Goal: Information Seeking & Learning: Learn about a topic

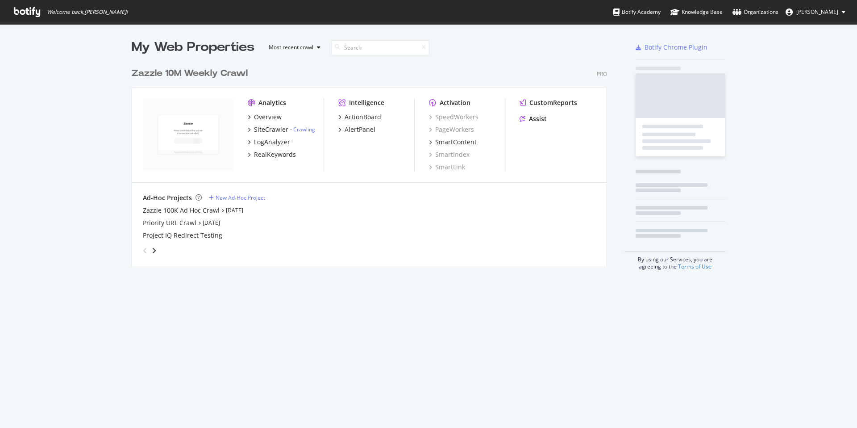
scroll to position [203, 476]
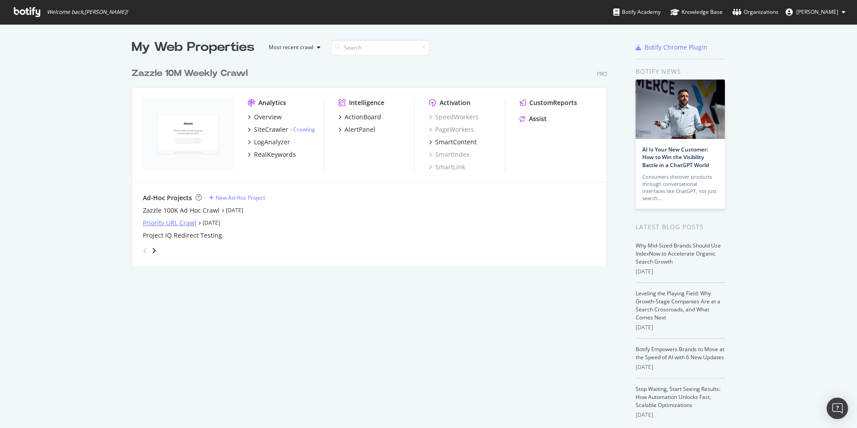
click at [174, 221] on div "Priority URL Crawl" at bounding box center [170, 222] width 54 height 9
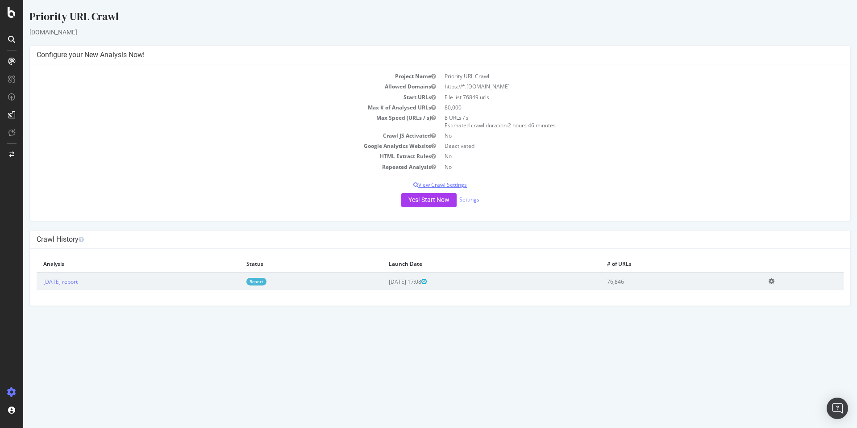
click at [468, 183] on p "View Crawl Settings" at bounding box center [440, 185] width 807 height 8
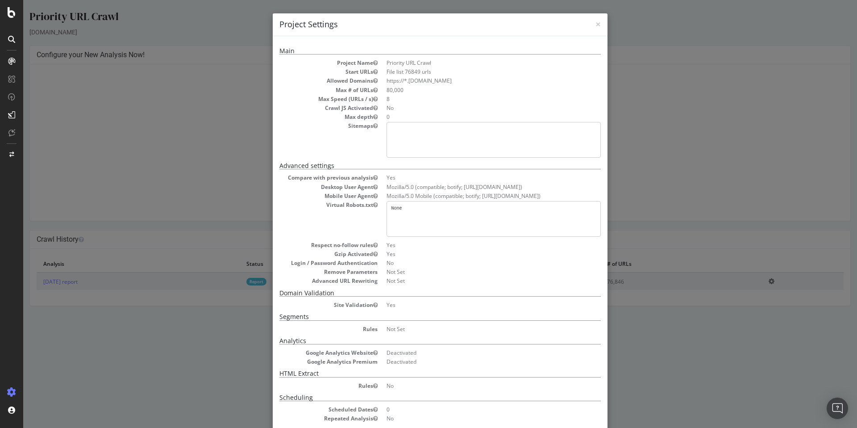
drag, startPoint x: 671, startPoint y: 165, endPoint x: 645, endPoint y: 164, distance: 25.9
click at [668, 161] on div "× Close Project Settings Main Project Name Priority URL Crawl Start URLs File l…" at bounding box center [440, 214] width 834 height 428
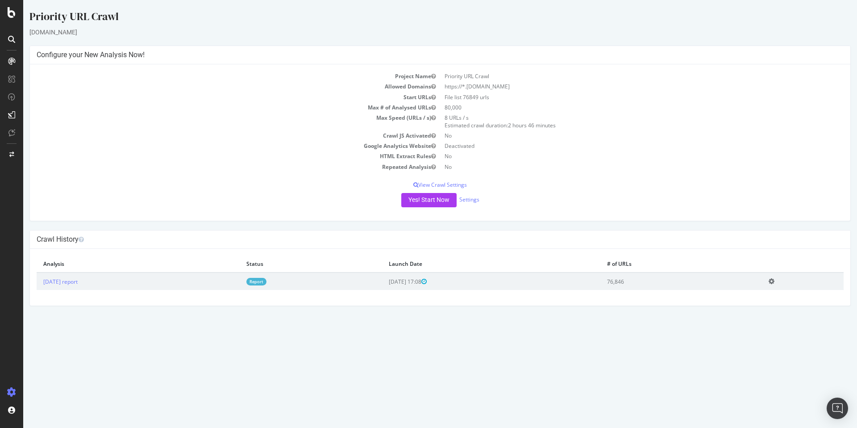
click at [475, 194] on div "Yes! Start Now Settings" at bounding box center [440, 200] width 807 height 14
click at [474, 196] on link "Settings" at bounding box center [469, 199] width 20 height 8
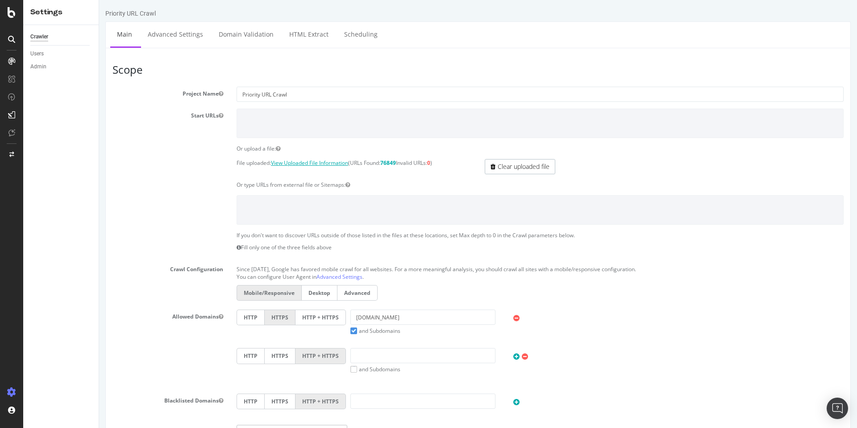
click at [311, 162] on link "View Uploaded File Information" at bounding box center [309, 163] width 77 height 8
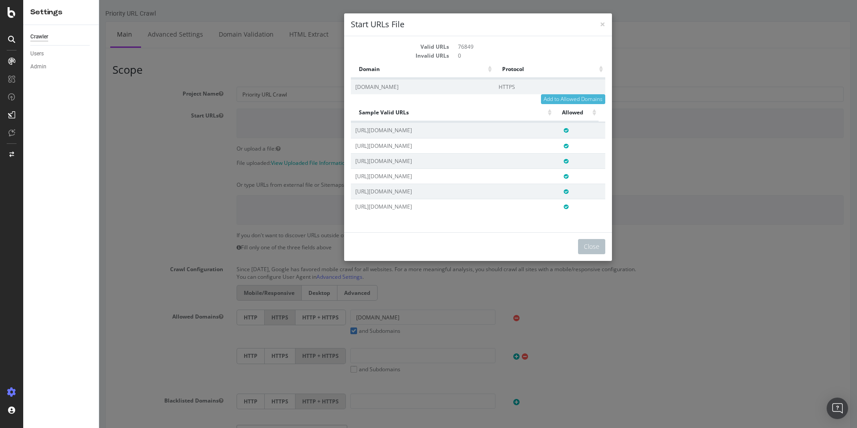
click at [603, 23] on div "× Close Start URLs File" at bounding box center [478, 24] width 268 height 23
click at [587, 247] on button "Close" at bounding box center [591, 246] width 27 height 15
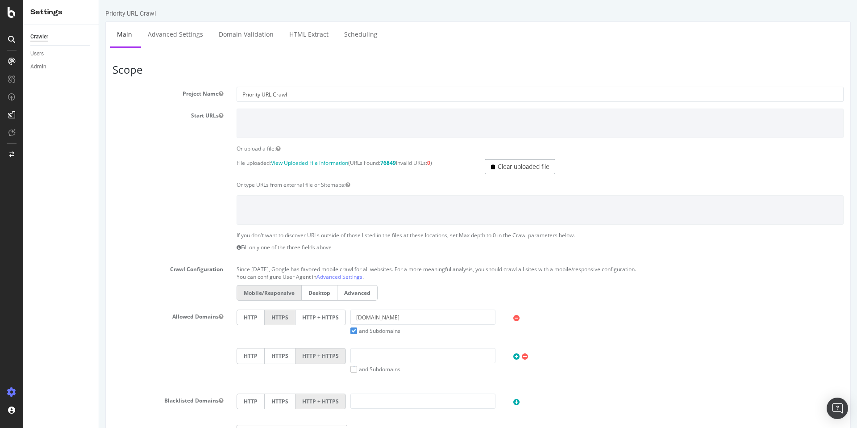
click at [520, 167] on link "Clear uploaded file" at bounding box center [520, 166] width 71 height 15
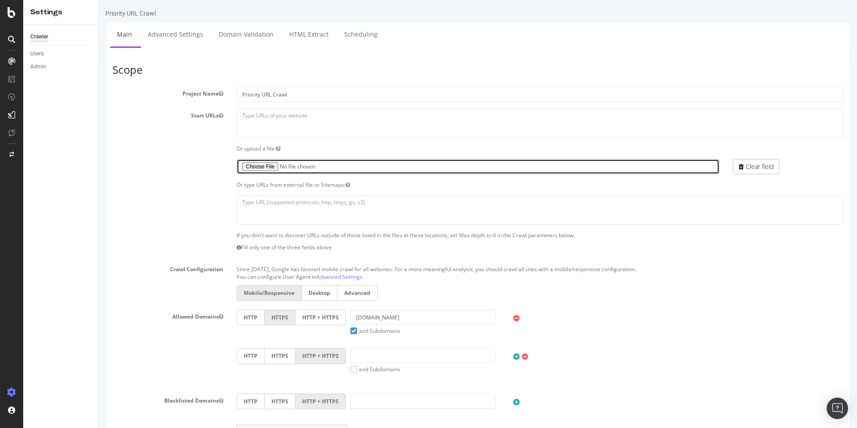
click at [269, 166] on input "file" at bounding box center [478, 166] width 483 height 15
type input "C:\fakepath\Priority URLs - Copy of FinalList.csv"
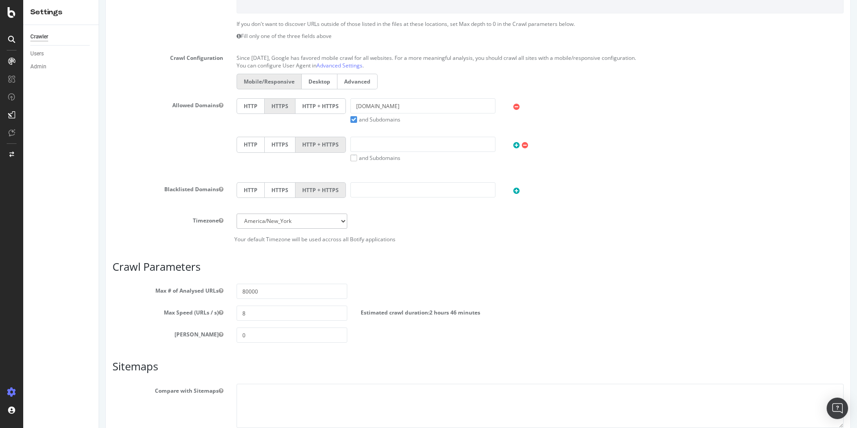
scroll to position [285, 0]
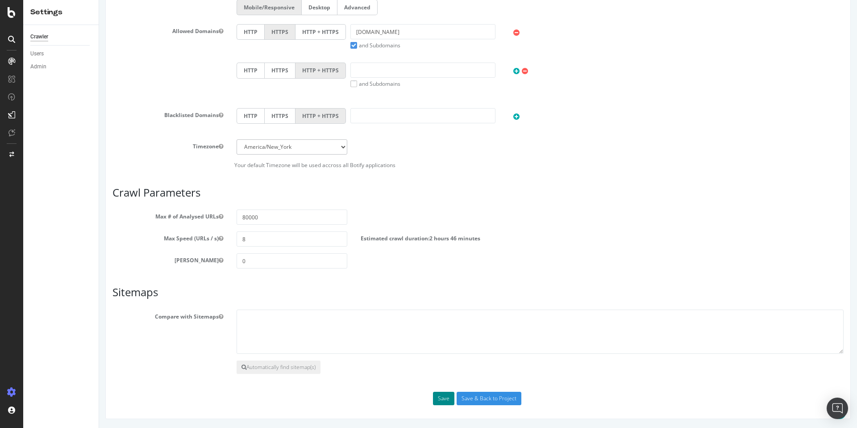
click at [443, 399] on button "Save" at bounding box center [443, 397] width 21 height 13
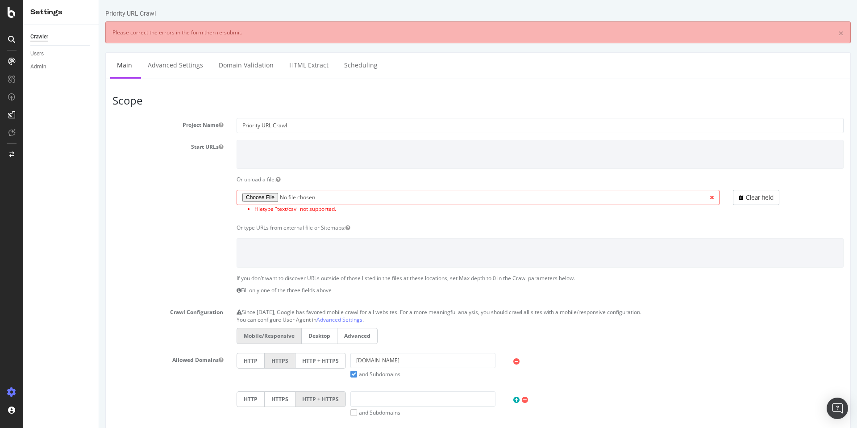
scroll to position [0, 0]
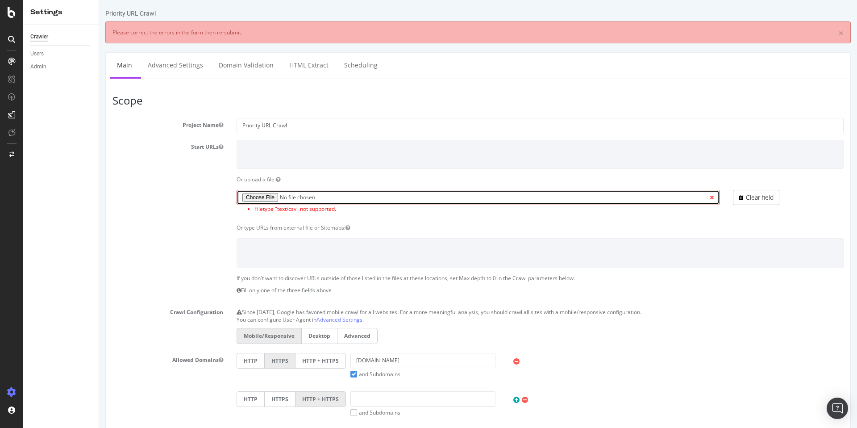
click at [267, 195] on input "file" at bounding box center [478, 197] width 483 height 15
type input "C:\fakepath\Priority URLs - Copy of FinalList.txt"
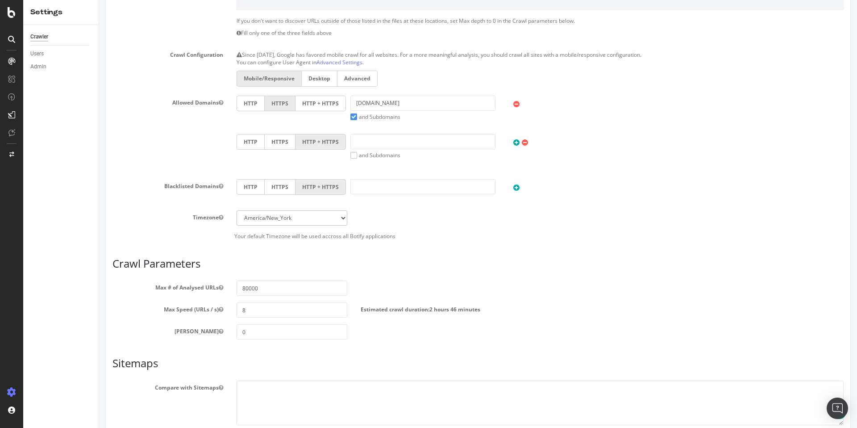
scroll to position [328, 0]
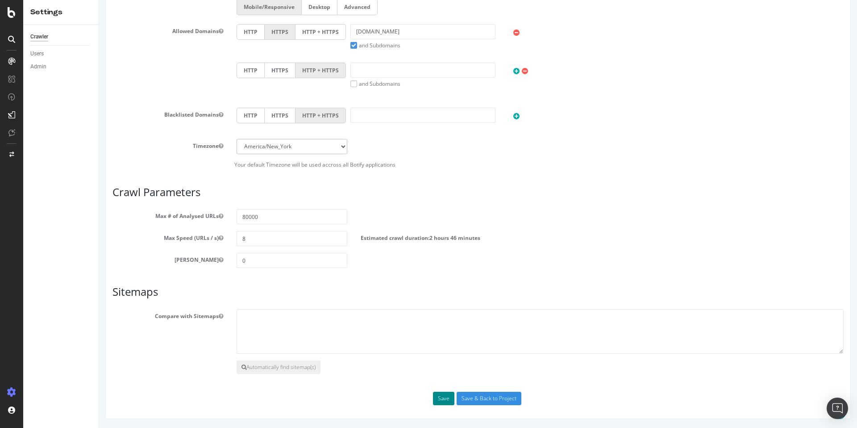
click at [441, 398] on button "Save" at bounding box center [443, 397] width 21 height 13
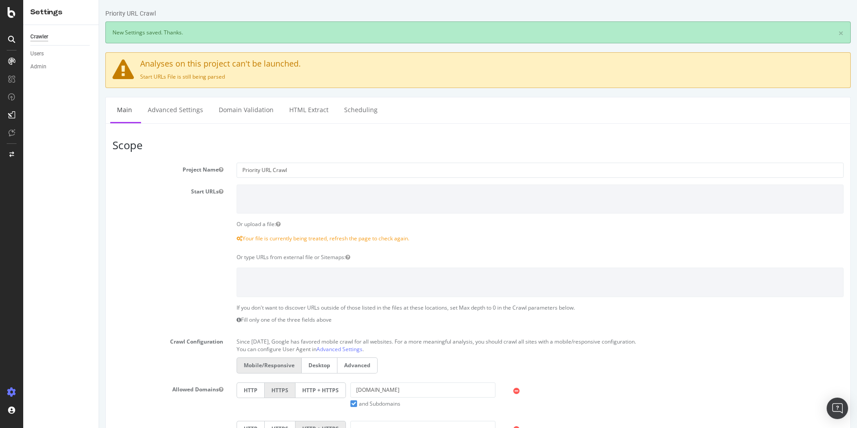
scroll to position [0, 0]
click at [648, 122] on ul "Main Advanced Settings Domain Validation HTML Extract Scheduling" at bounding box center [477, 110] width 745 height 26
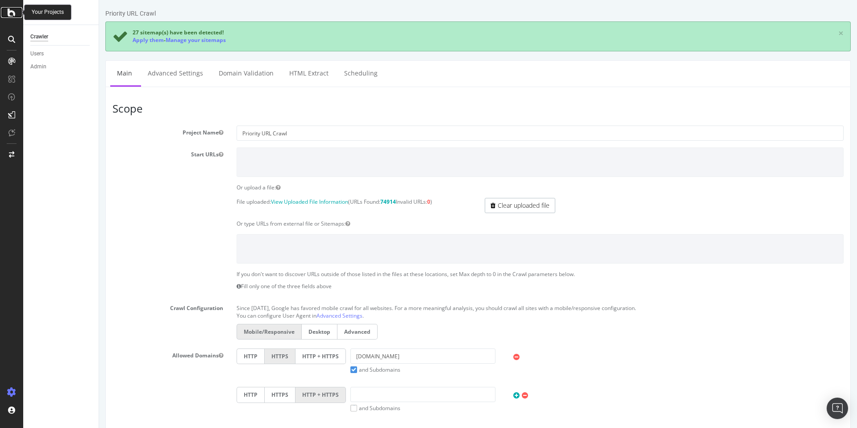
click at [11, 12] on icon at bounding box center [12, 12] width 8 height 11
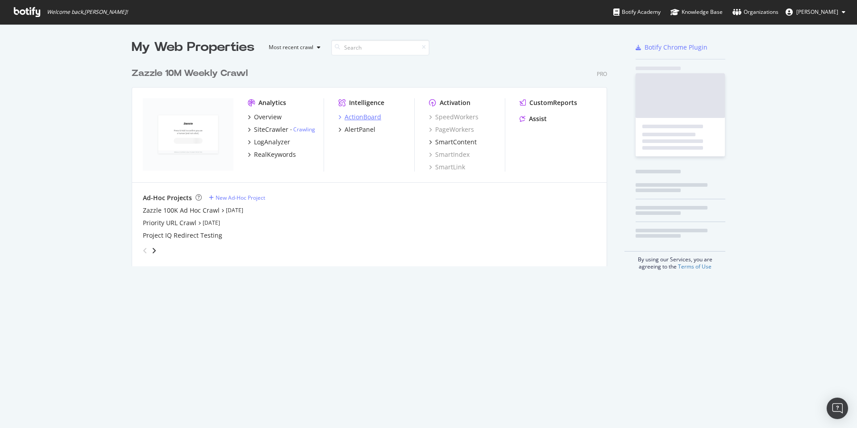
scroll to position [421, 844]
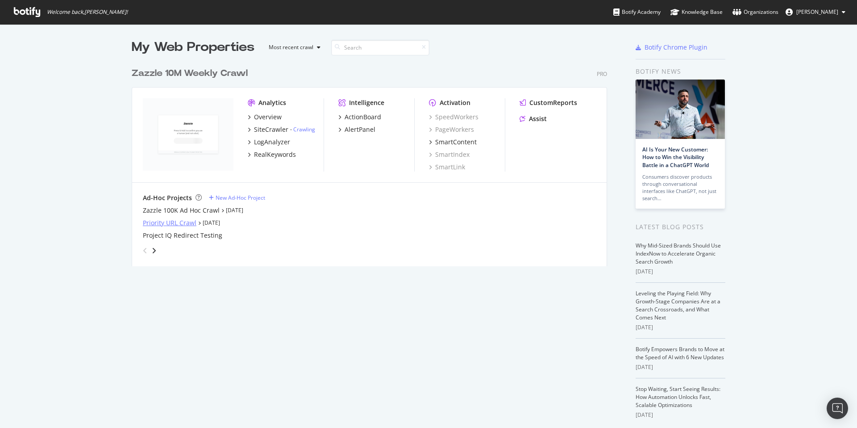
click at [186, 221] on div "Priority URL Crawl" at bounding box center [170, 222] width 54 height 9
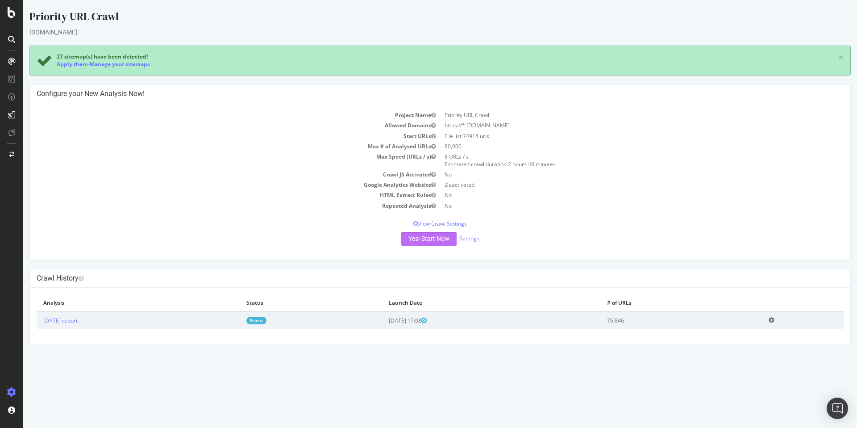
click at [433, 239] on button "Yes! Start Now" at bounding box center [428, 239] width 55 height 14
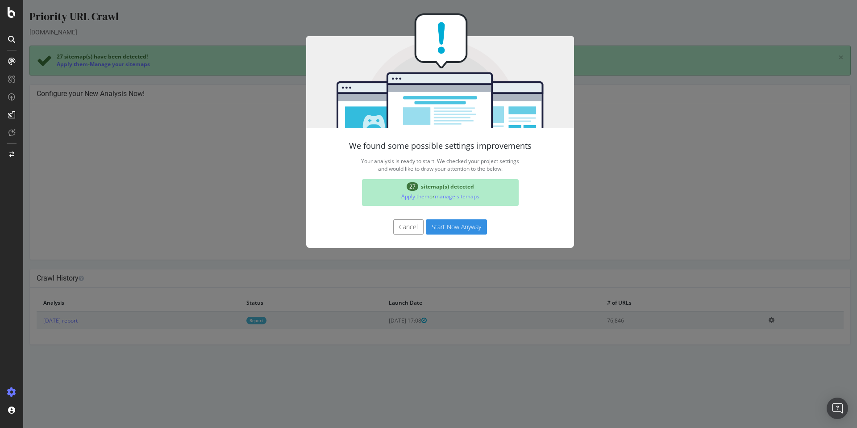
click at [446, 229] on button "Start Now Anyway" at bounding box center [456, 226] width 61 height 15
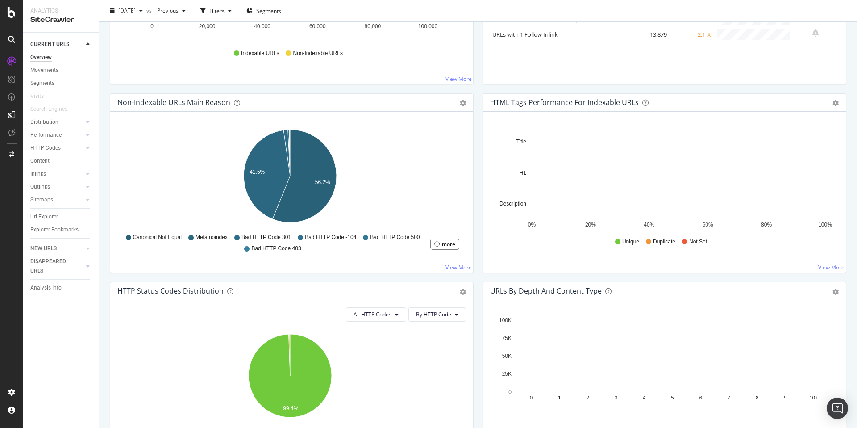
scroll to position [385, 0]
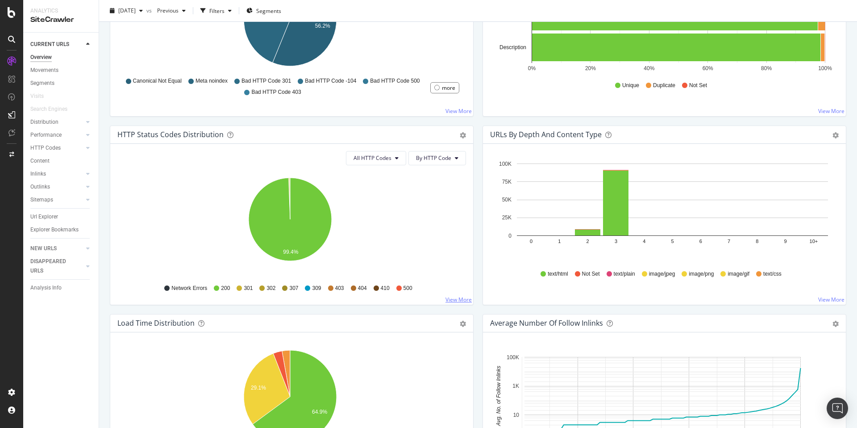
click at [450, 297] on link "View More" at bounding box center [458, 299] width 26 height 8
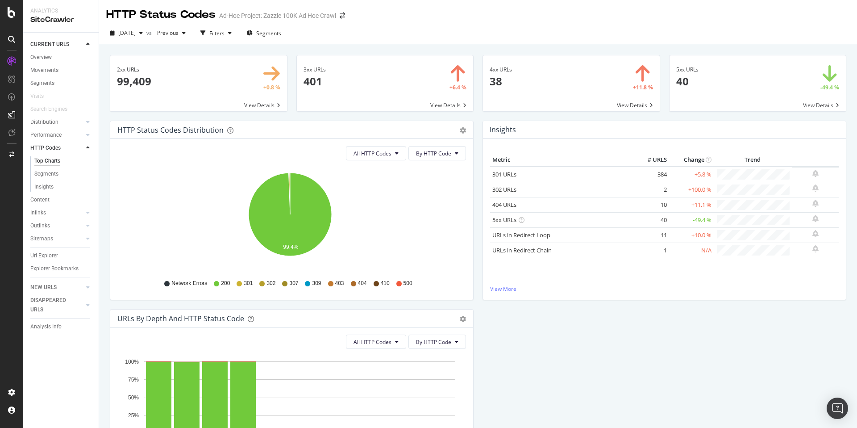
click at [642, 86] on span at bounding box center [757, 83] width 177 height 56
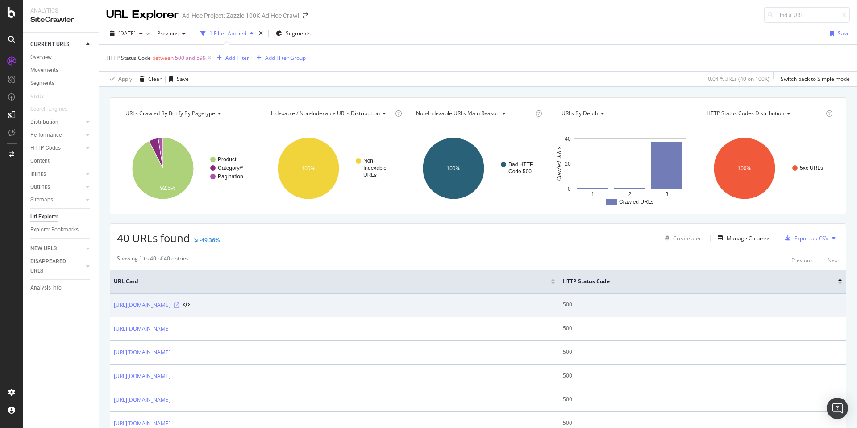
click at [179, 306] on icon at bounding box center [176, 304] width 5 height 5
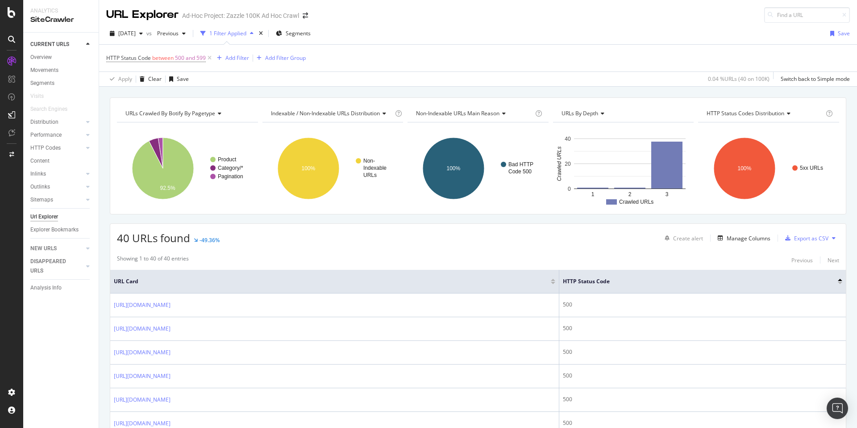
scroll to position [175, 0]
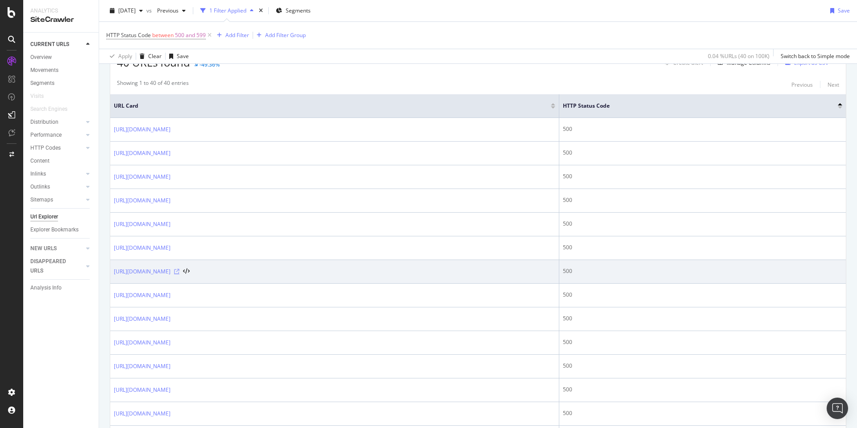
click at [179, 271] on icon at bounding box center [176, 271] width 5 height 5
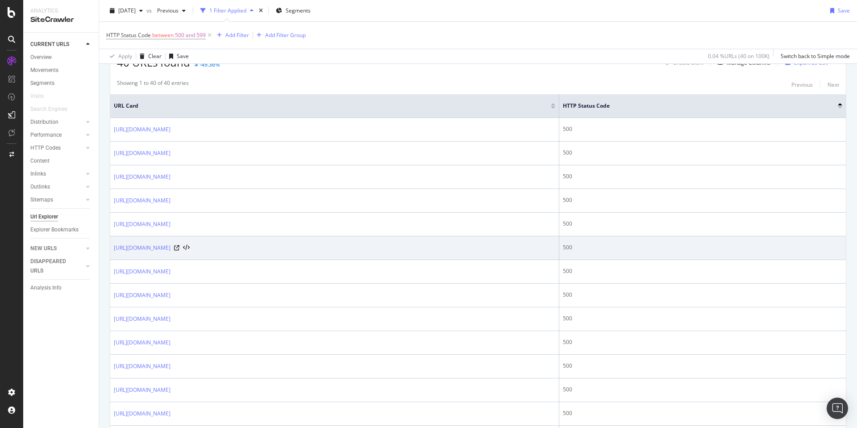
click at [190, 248] on div "https://www.zazzle.com/unique+return+address+stamps" at bounding box center [152, 247] width 76 height 9
click at [190, 246] on div "https://www.zazzle.com/unique+return+address+stamps" at bounding box center [152, 247] width 76 height 9
click at [179, 246] on icon at bounding box center [176, 247] width 5 height 5
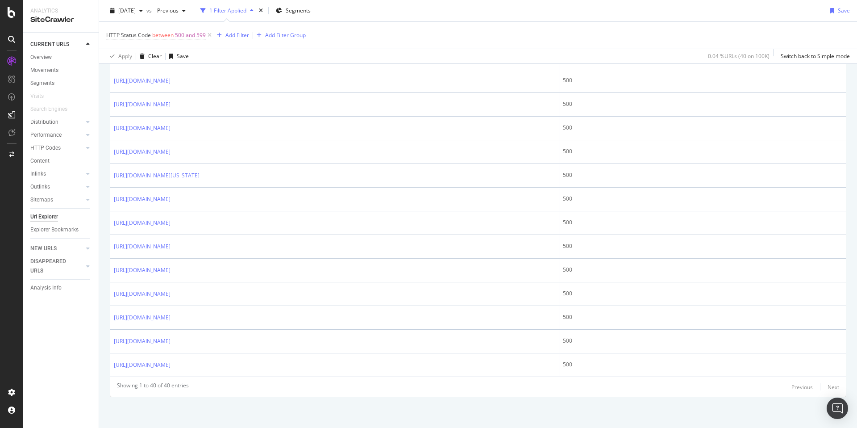
scroll to position [863, 0]
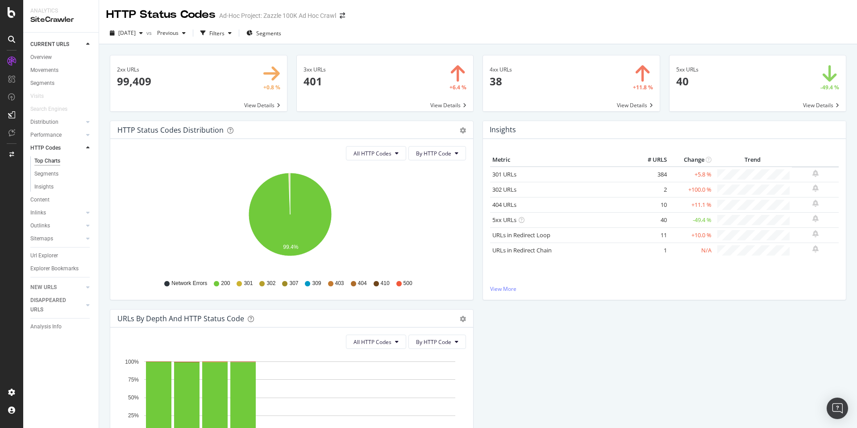
click at [608, 83] on span at bounding box center [571, 83] width 177 height 56
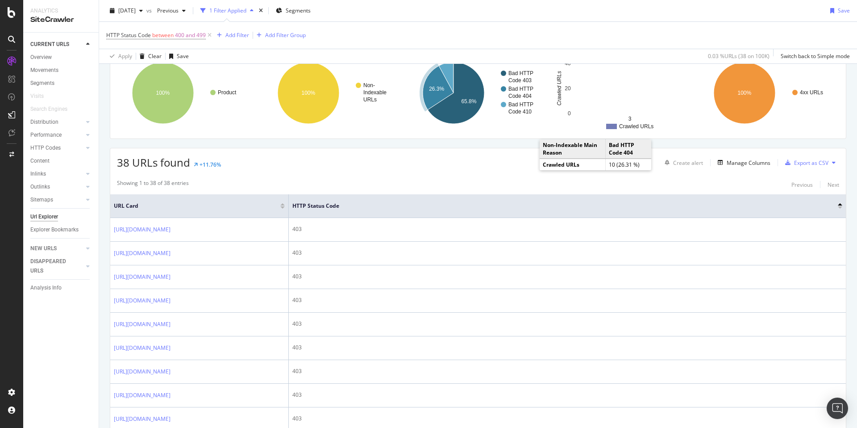
scroll to position [384, 0]
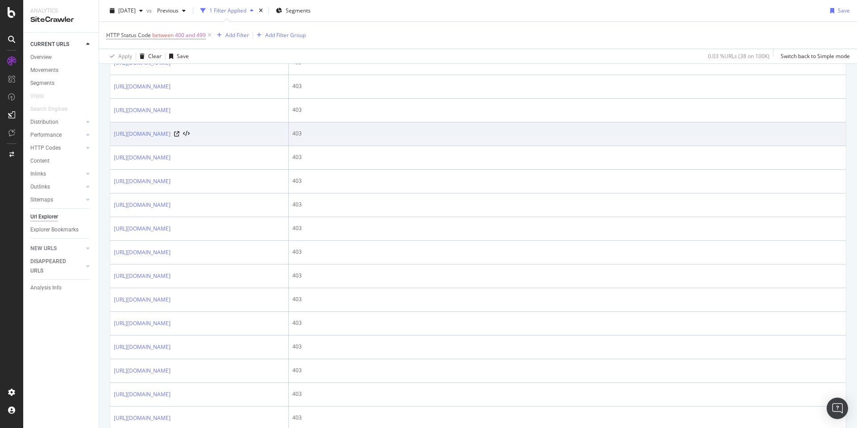
click at [190, 138] on div "https://www.zazzle.com/nurse_gift_nurse_earned_award_plaque-256458497403740552" at bounding box center [152, 133] width 76 height 9
click at [179, 137] on icon at bounding box center [176, 133] width 5 height 5
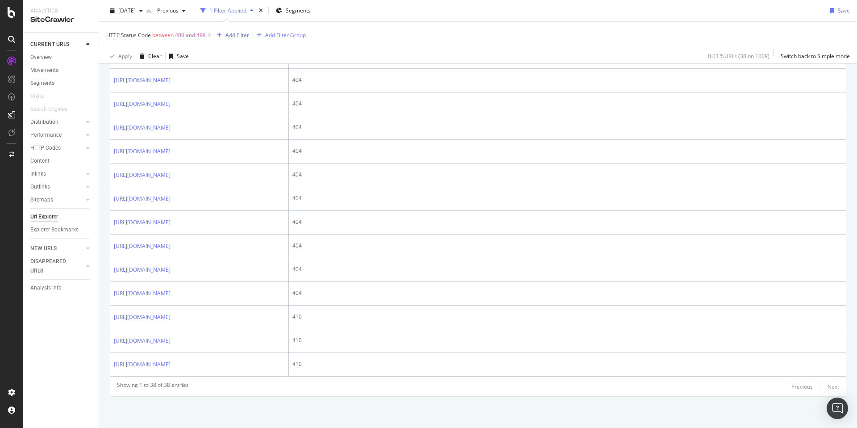
scroll to position [1155, 0]
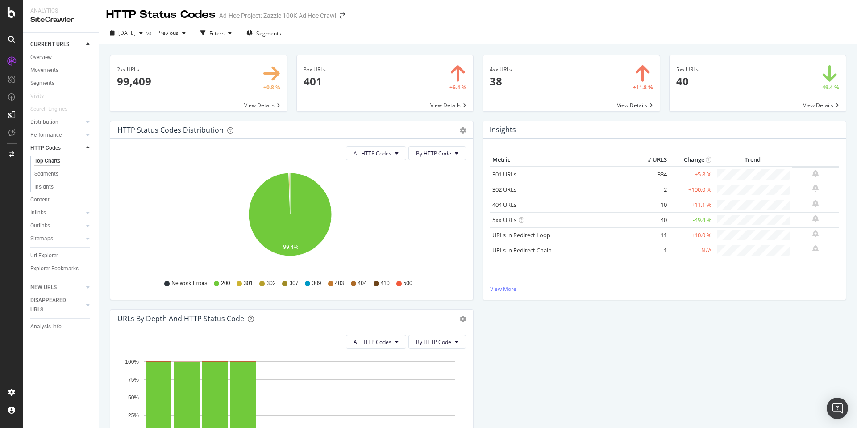
click at [401, 89] on span at bounding box center [385, 83] width 177 height 56
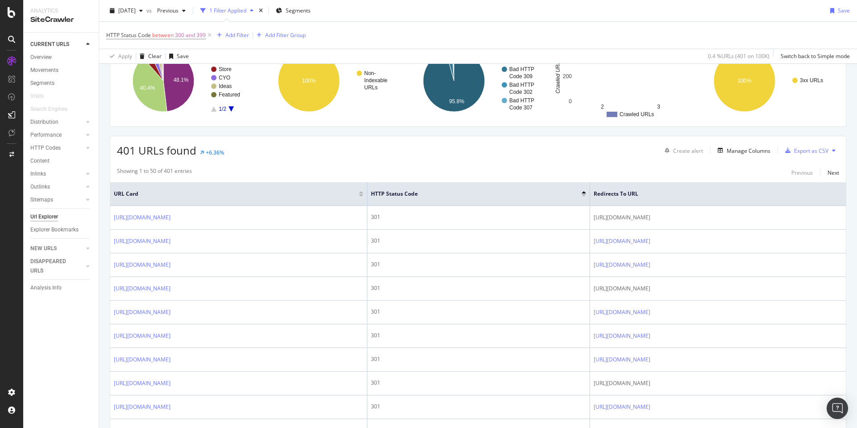
scroll to position [88, 0]
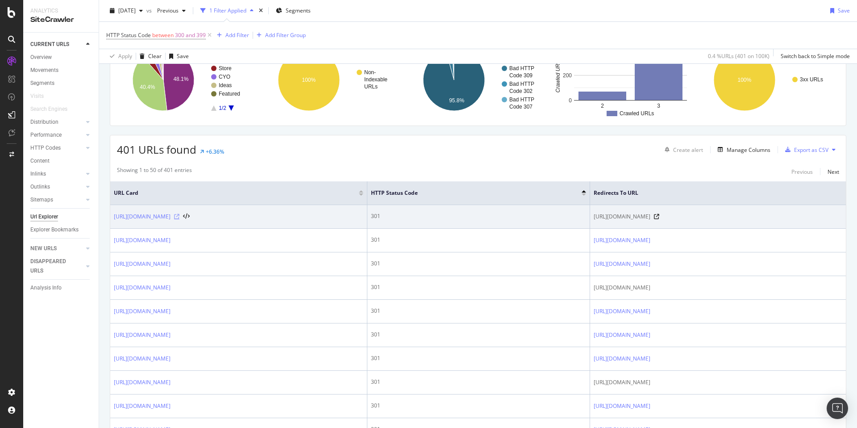
click at [179, 216] on icon at bounding box center [176, 216] width 5 height 5
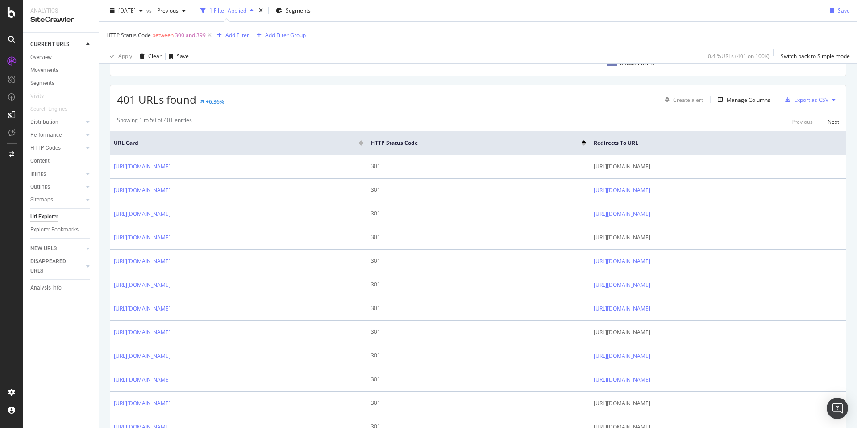
scroll to position [105, 0]
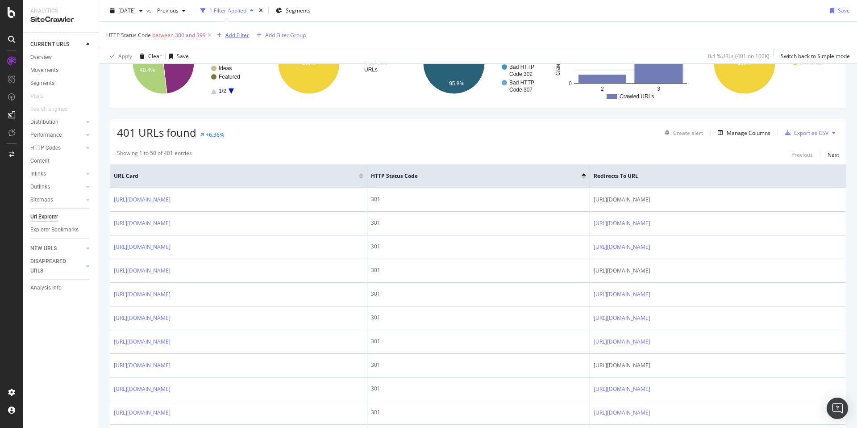
click at [221, 35] on icon "button" at bounding box center [219, 35] width 5 height 5
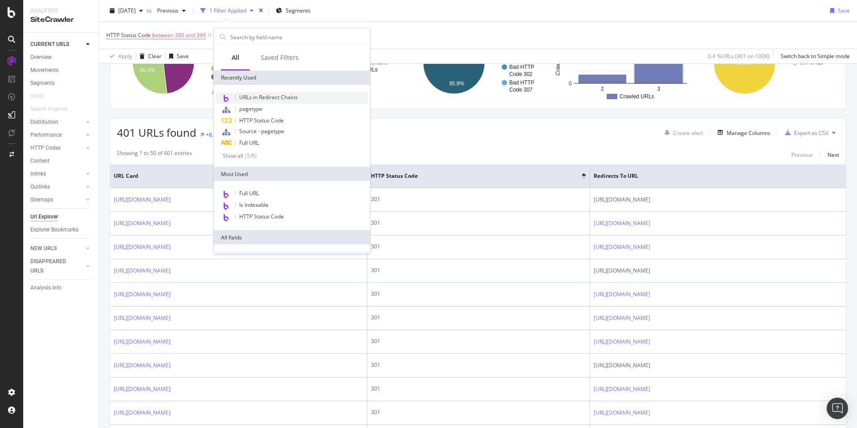
click at [286, 100] on span "URLs in Redirect Chains" at bounding box center [268, 97] width 58 height 8
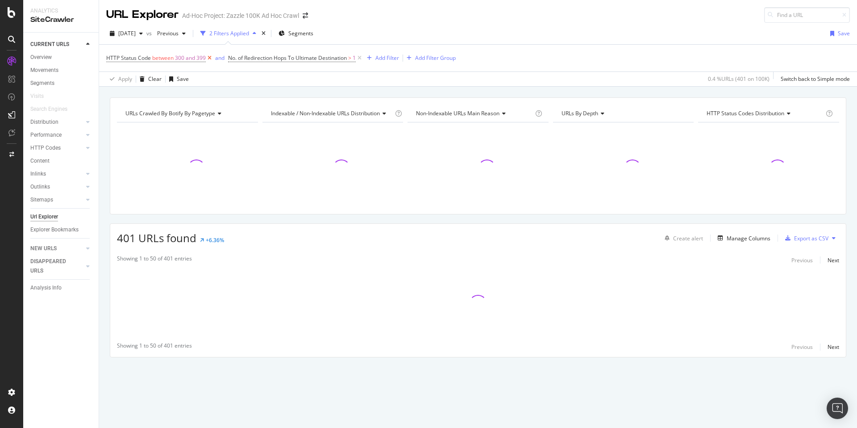
click at [208, 58] on icon at bounding box center [210, 58] width 8 height 9
